Goal: Task Accomplishment & Management: Manage account settings

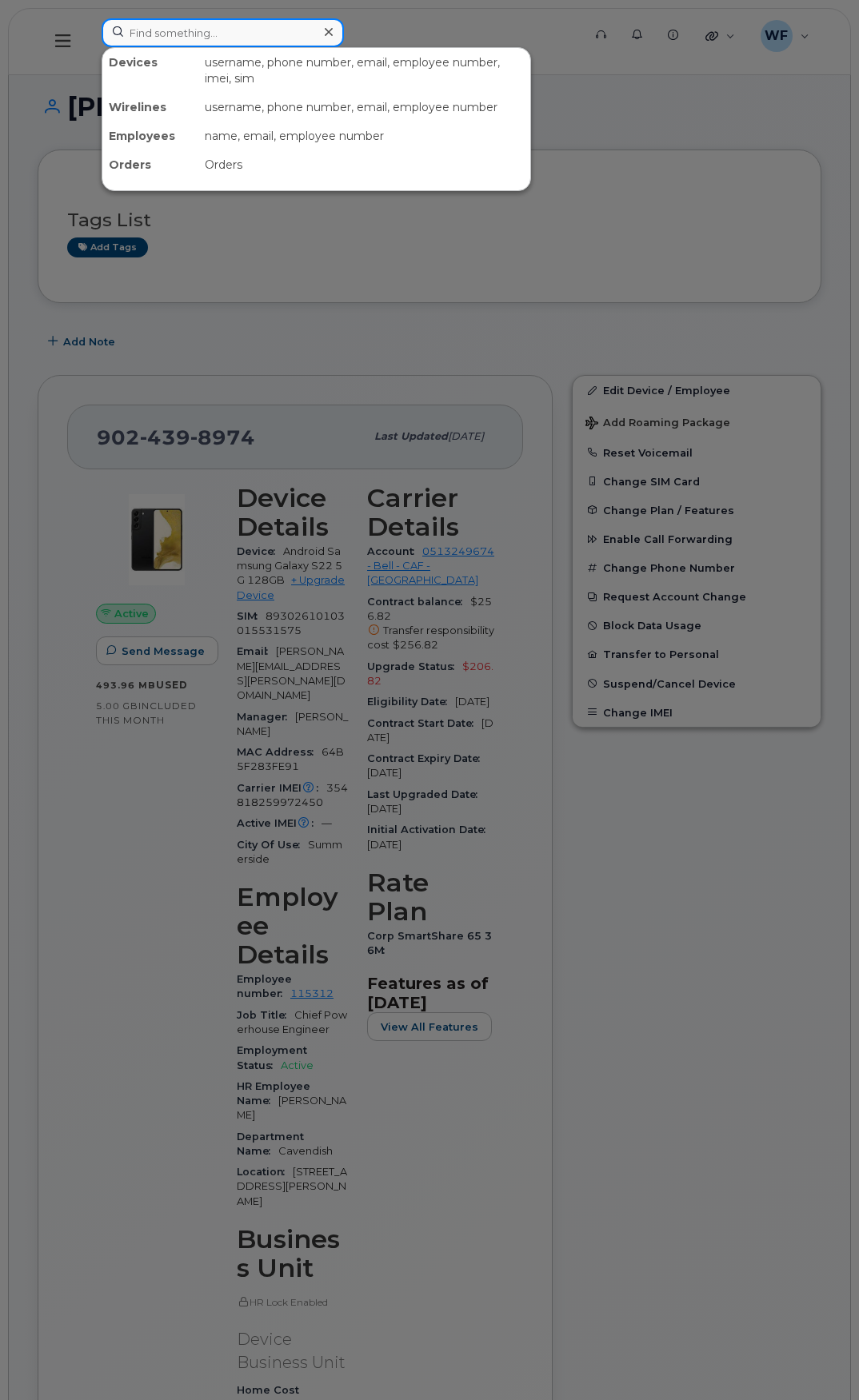
click at [163, 32] on input at bounding box center [222, 33] width 243 height 29
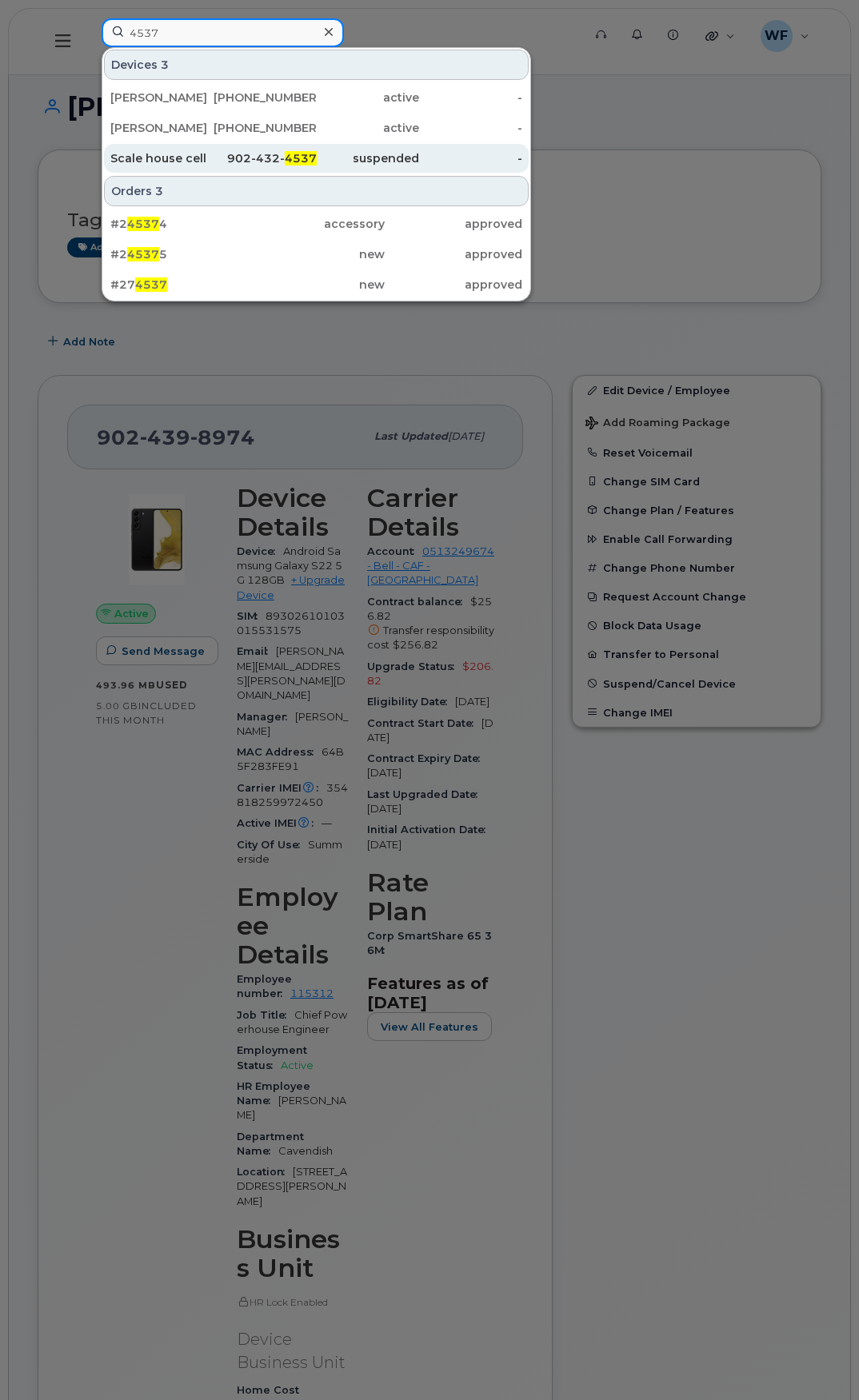
type input "4537"
click at [159, 156] on div "Scale house cell" at bounding box center [162, 158] width 103 height 16
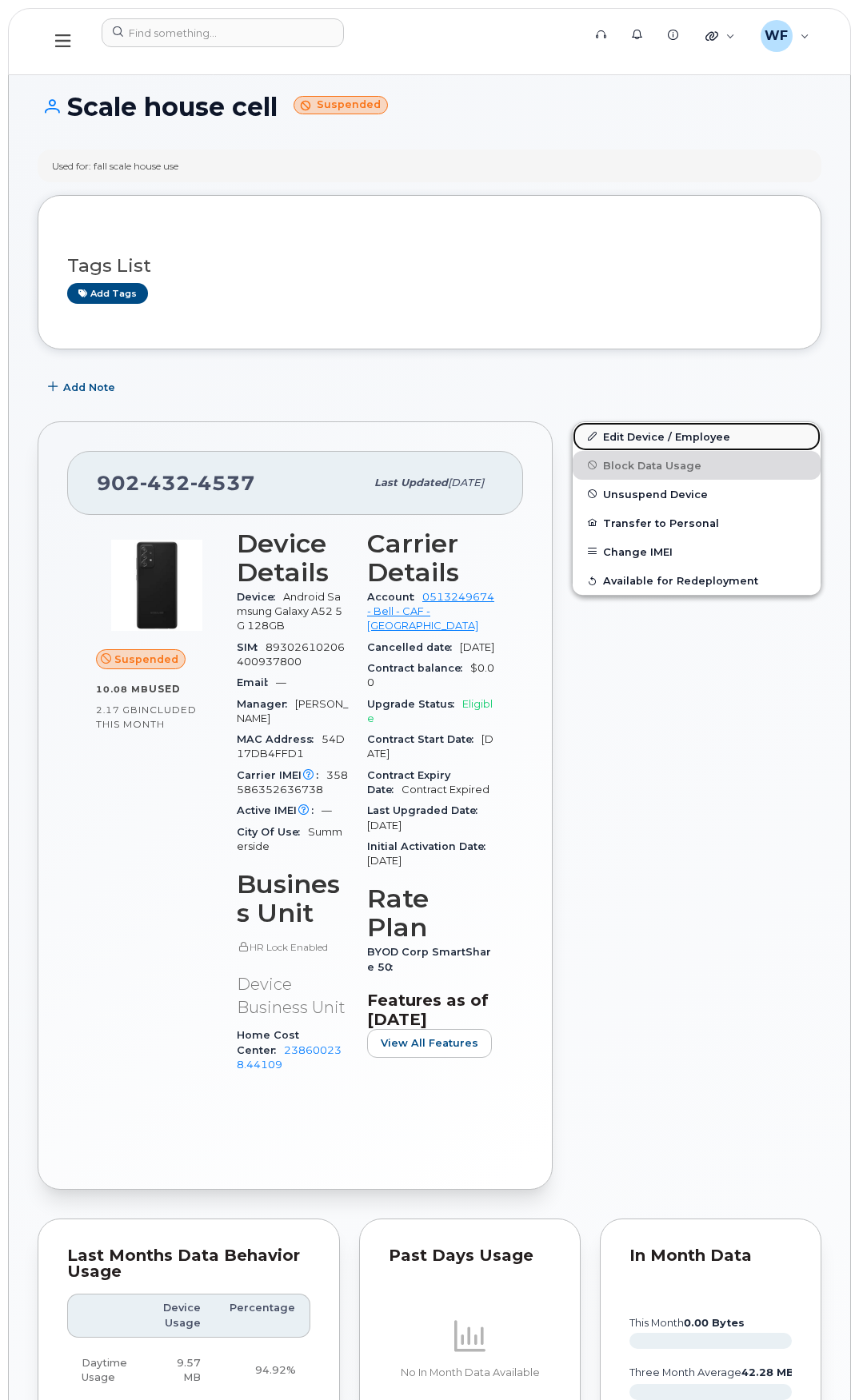
click at [655, 439] on link "Edit Device / Employee" at bounding box center [696, 437] width 248 height 29
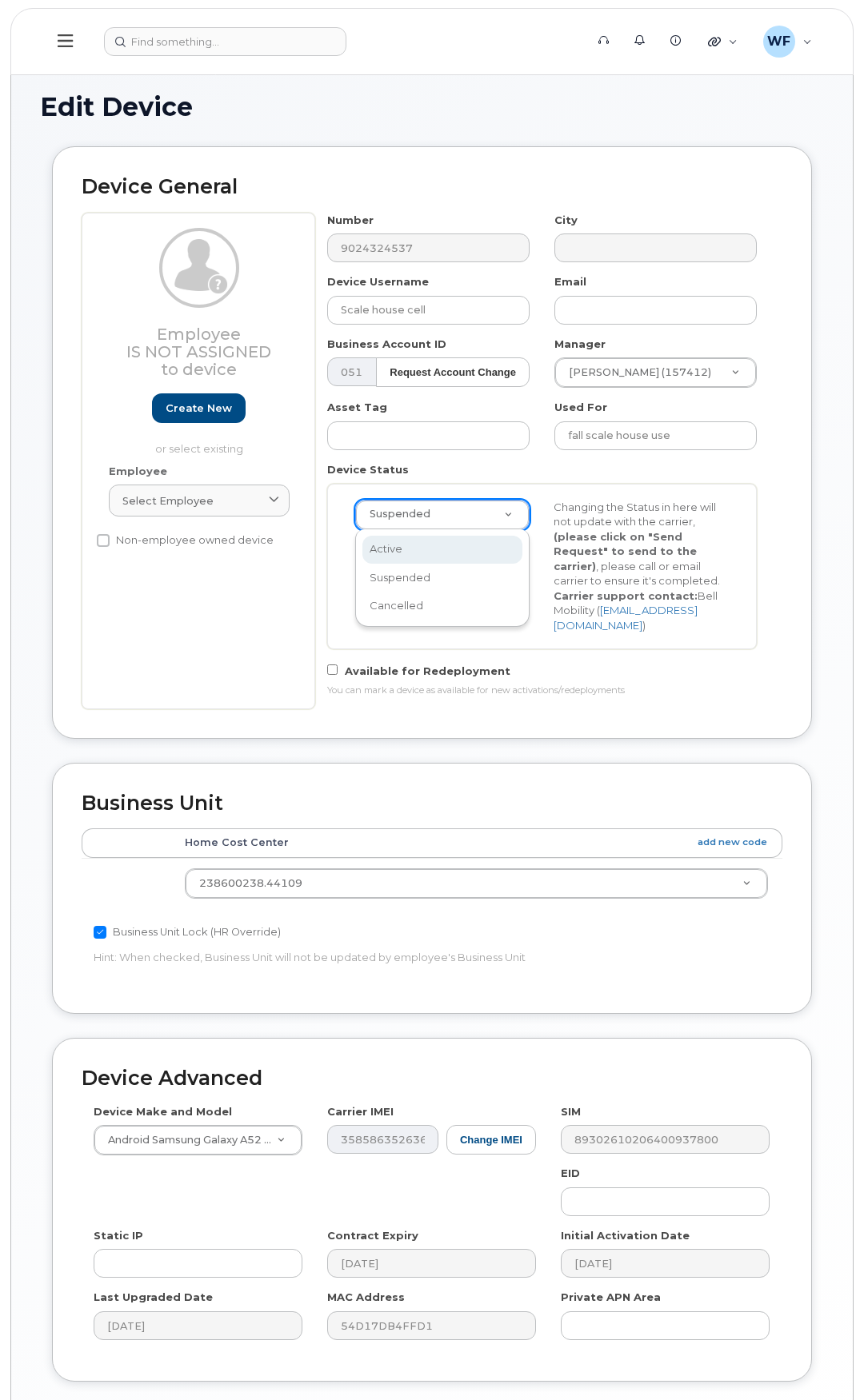
scroll to position [0, 5]
select select "active"
click at [425, 552] on button "Send Request" at bounding box center [406, 553] width 107 height 29
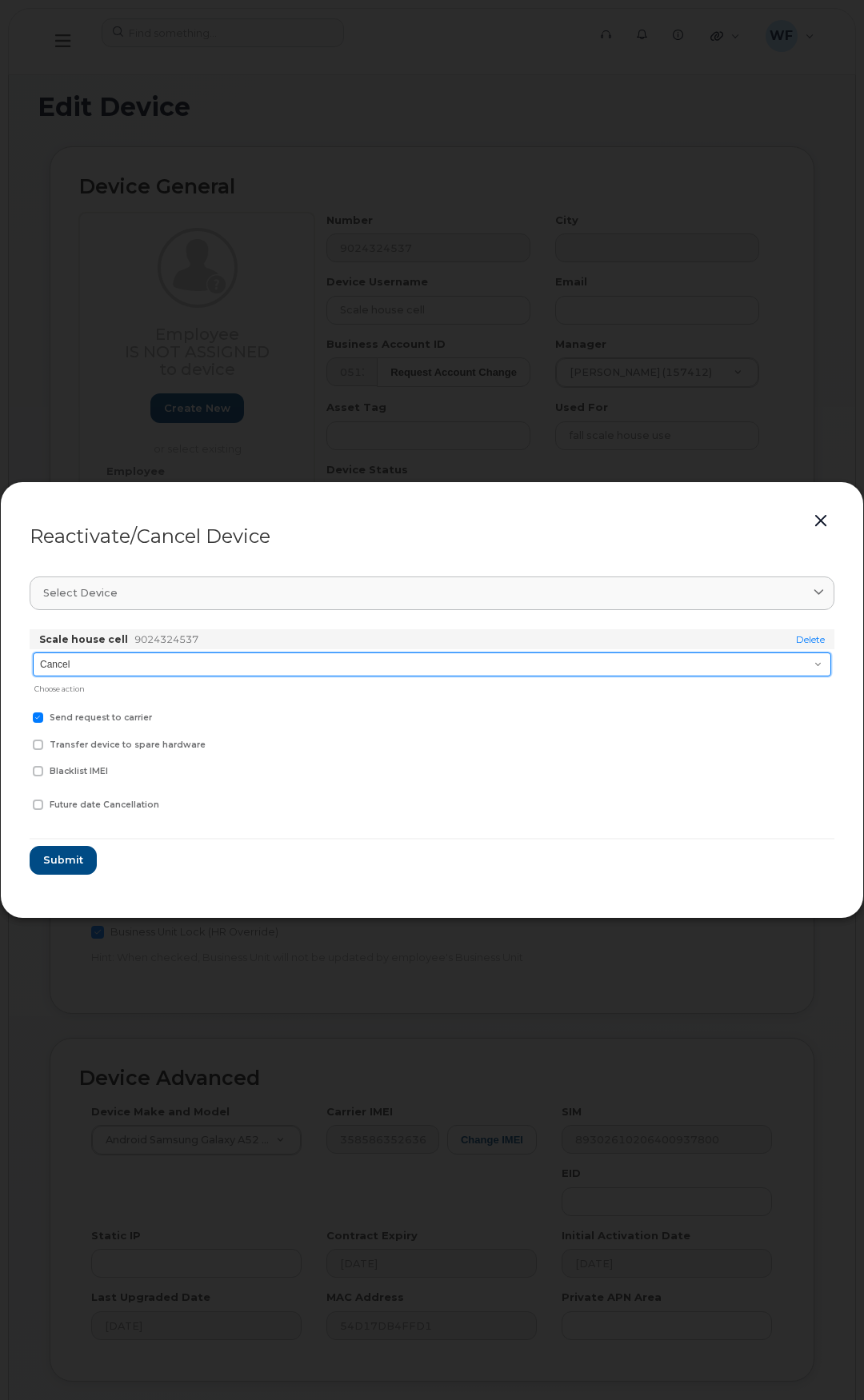
click at [65, 673] on select "Cancel Suspend - Extend Suspension Reactivate" at bounding box center [432, 664] width 799 height 24
select select "[object Object]"
click at [33, 652] on select "Cancel Suspend - Extend Suspension Reactivate" at bounding box center [432, 664] width 799 height 24
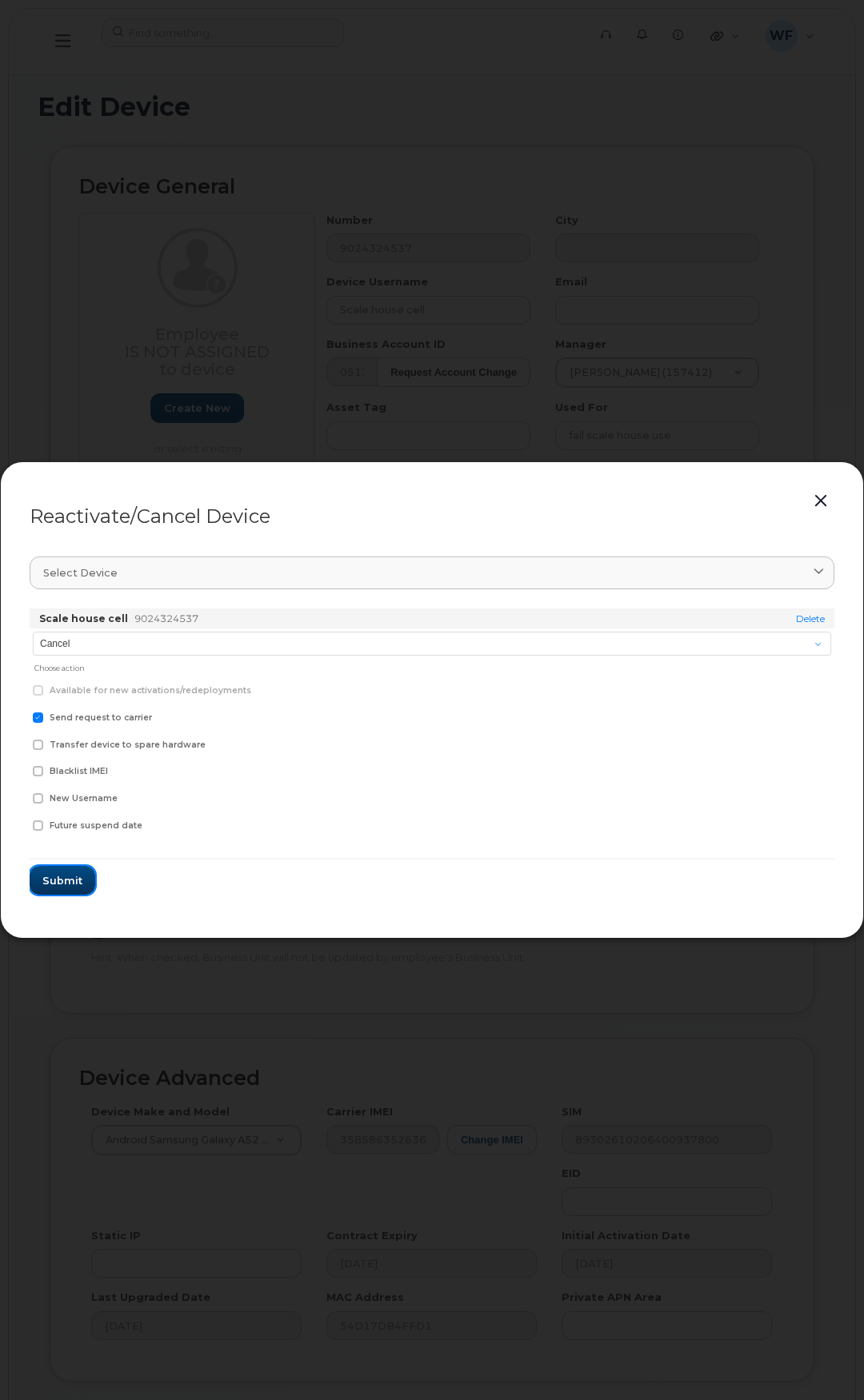
click at [57, 873] on span "Submit" at bounding box center [62, 881] width 40 height 16
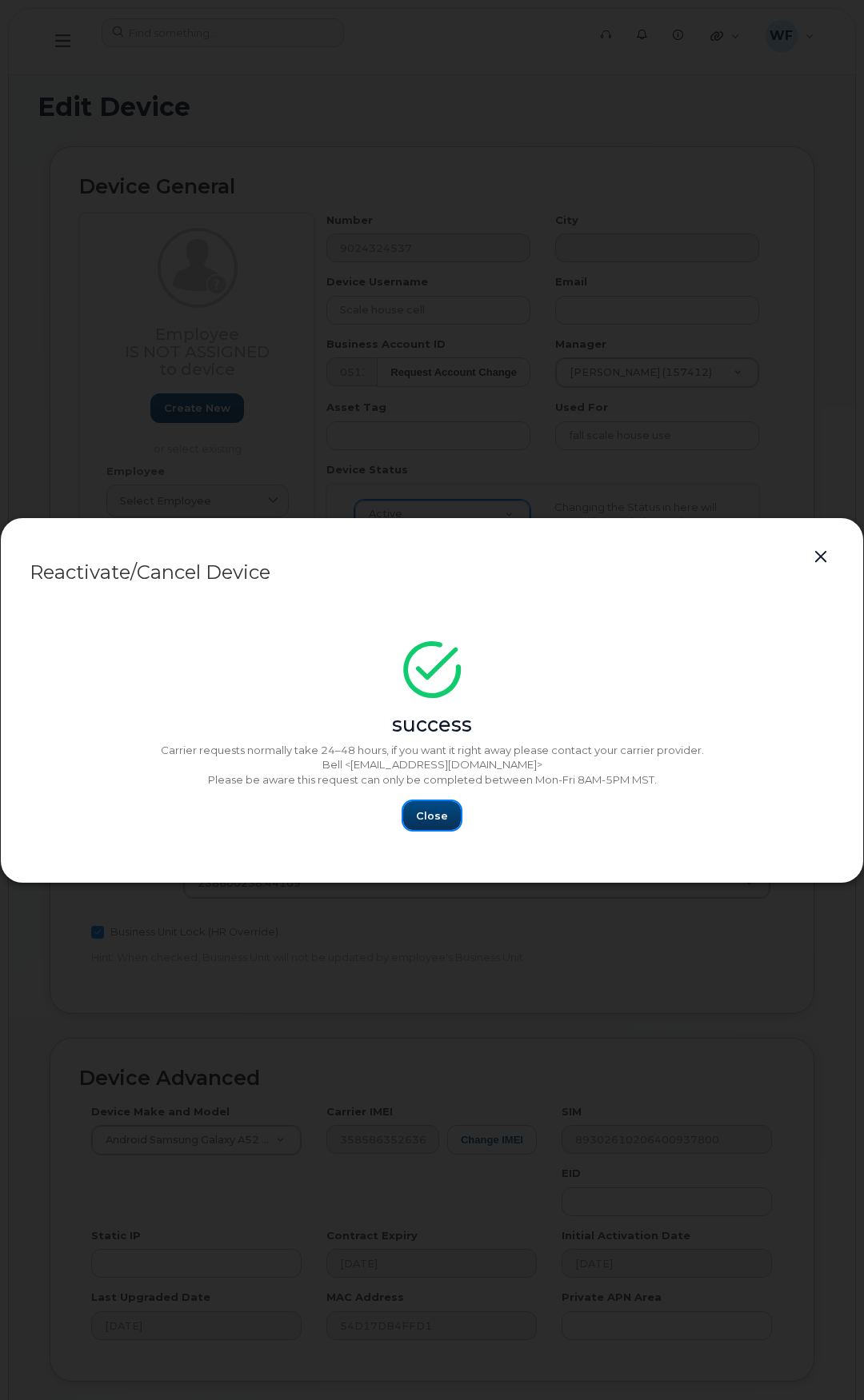
click at [448, 812] on button "Close" at bounding box center [432, 816] width 57 height 29
